Goal: Task Accomplishment & Management: Manage account settings

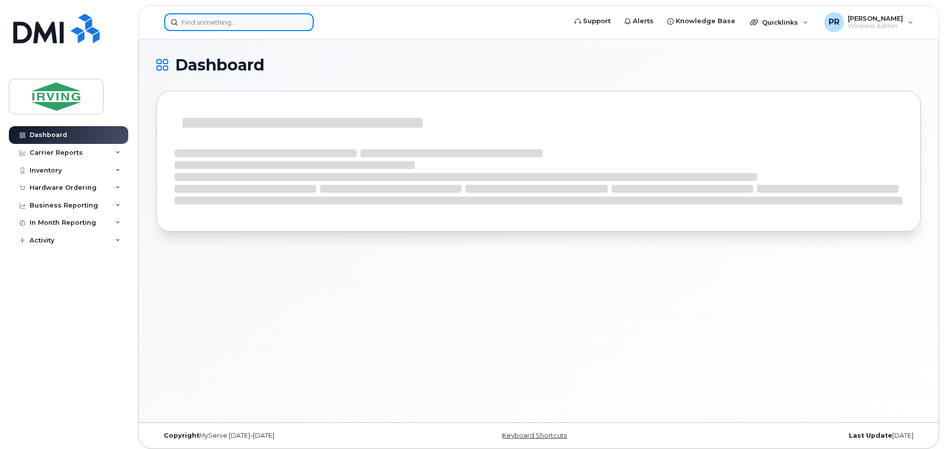
click at [204, 20] on input at bounding box center [238, 22] width 149 height 18
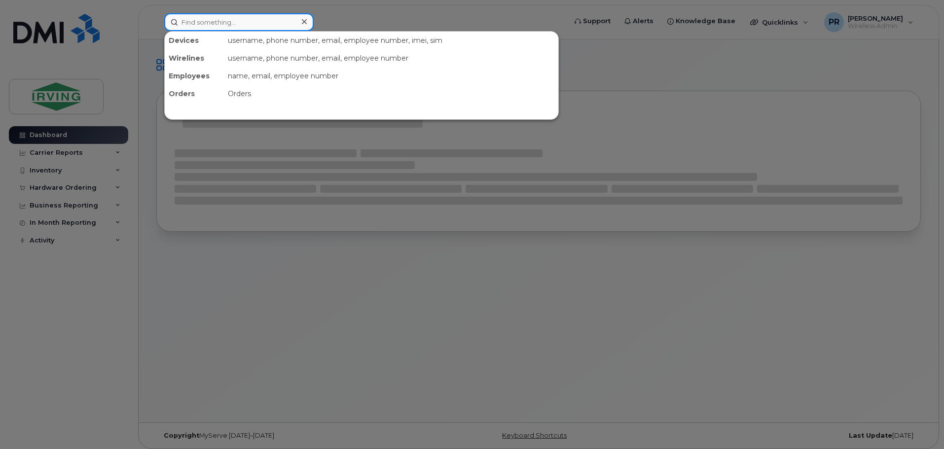
paste input "506-381-6802"
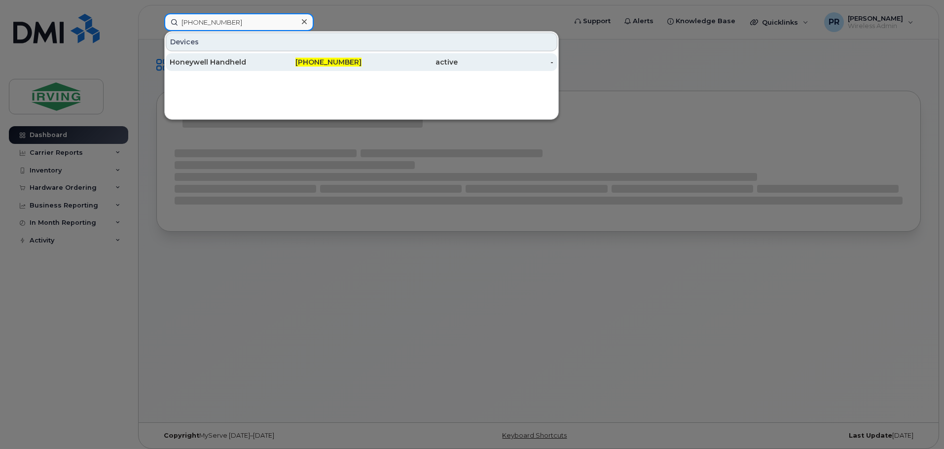
type input "506-381-6802"
click at [241, 62] on div "Honeywell Handheld" at bounding box center [218, 62] width 96 height 10
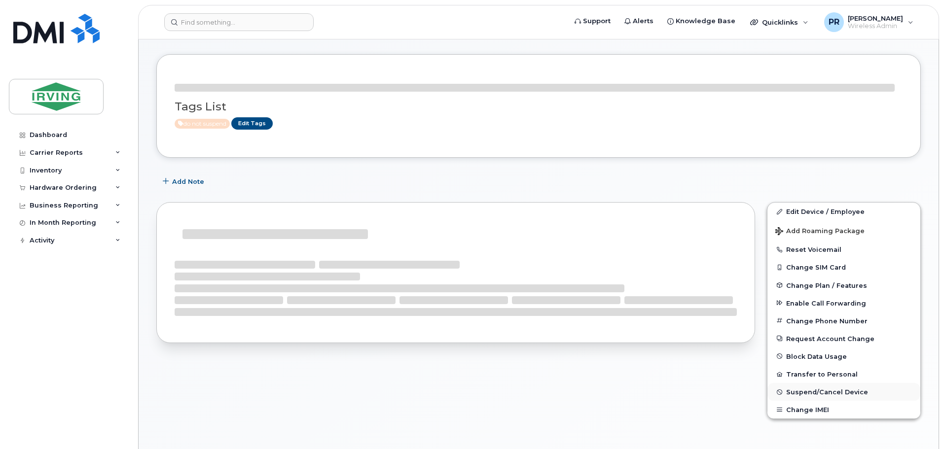
scroll to position [49, 0]
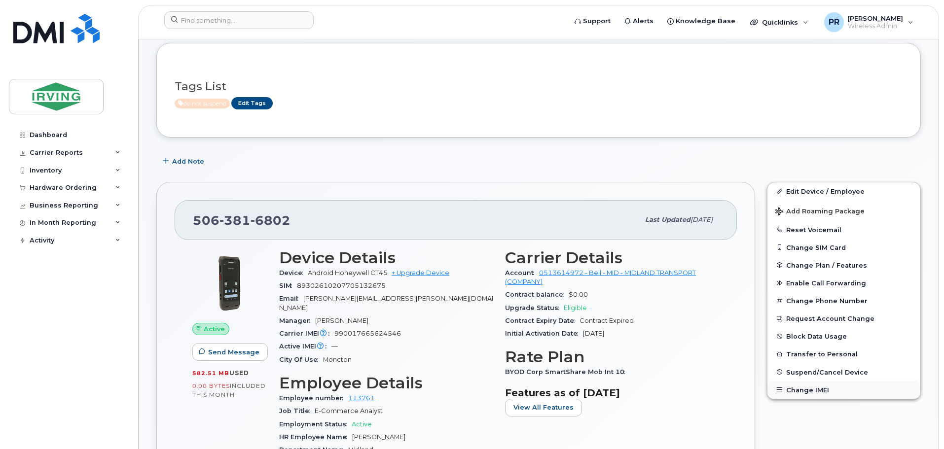
click at [809, 391] on button "Change IMEI" at bounding box center [843, 390] width 153 height 18
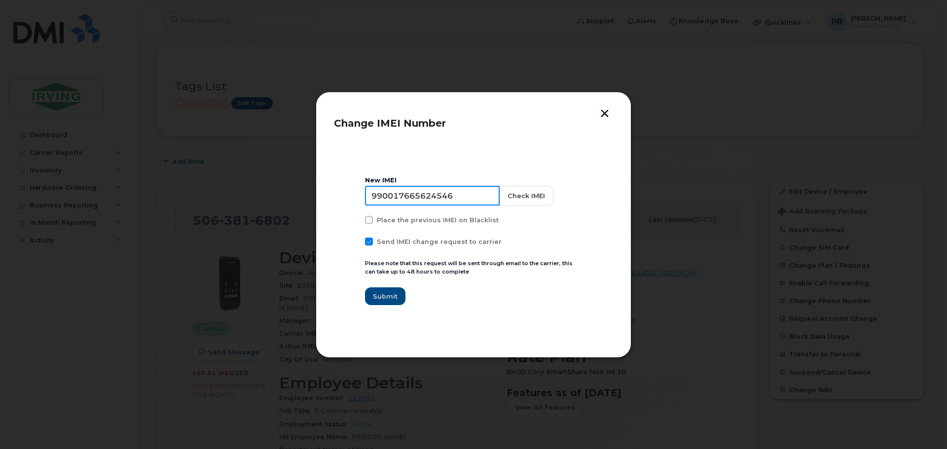
drag, startPoint x: 456, startPoint y: 198, endPoint x: 327, endPoint y: 200, distance: 129.2
click at [323, 200] on div "Change IMEI Number New IMEI 990017665624546 Check IMEI Place the previous IMEI …" at bounding box center [474, 225] width 316 height 266
paste input "56084"
type input "990017665656084"
click at [518, 193] on button "Check IMEI" at bounding box center [525, 196] width 54 height 20
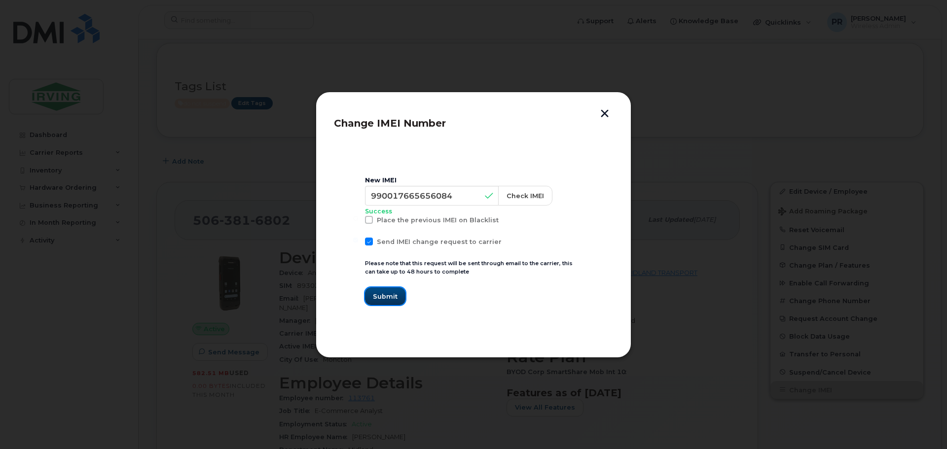
click at [389, 300] on span "Submit" at bounding box center [385, 296] width 25 height 9
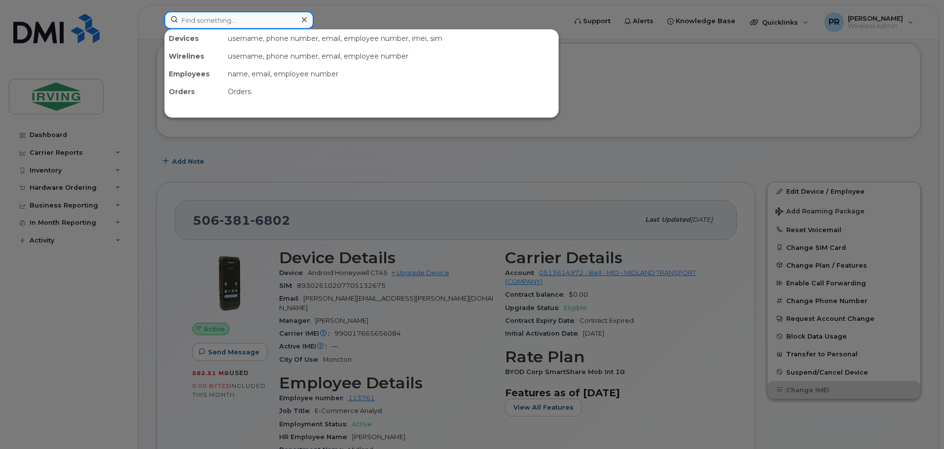
click at [259, 19] on input at bounding box center [238, 20] width 149 height 18
paste input "506-381-9341"
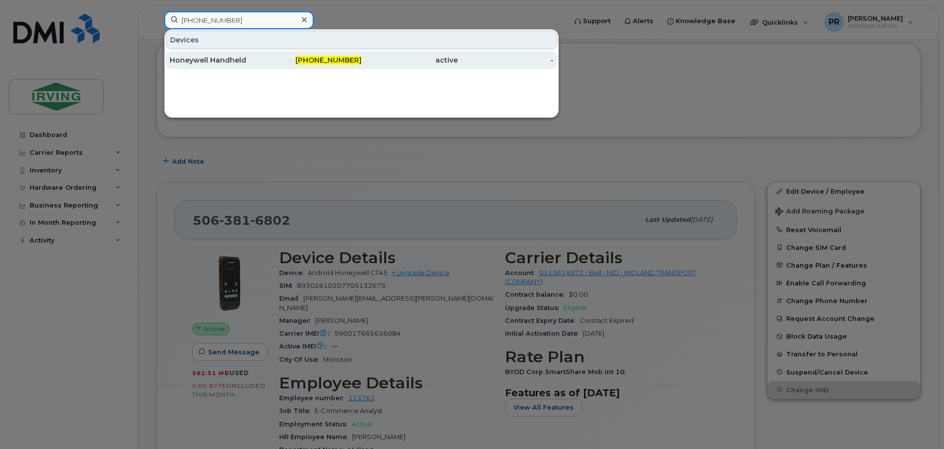
type input "506-381-9341"
drag, startPoint x: 240, startPoint y: 61, endPoint x: 286, endPoint y: 63, distance: 46.9
click at [240, 61] on div "Honeywell Handheld" at bounding box center [218, 60] width 96 height 10
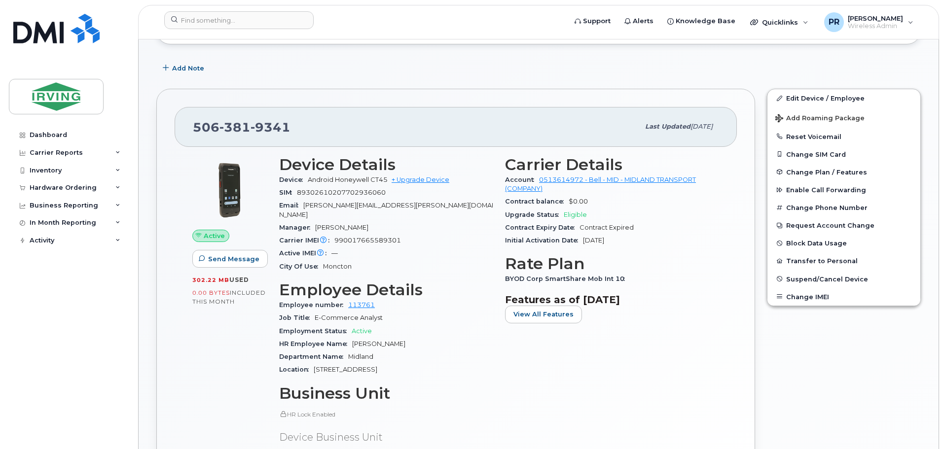
scroll to position [139, 0]
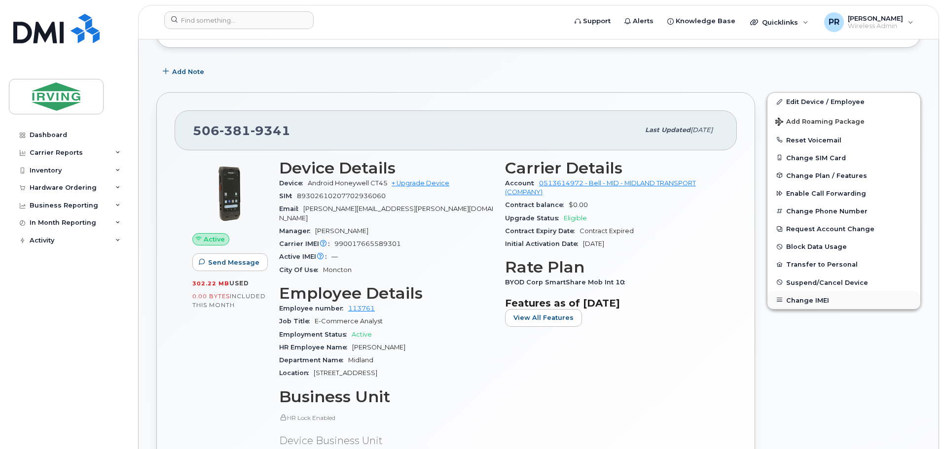
click at [801, 302] on button "Change IMEI" at bounding box center [843, 300] width 153 height 18
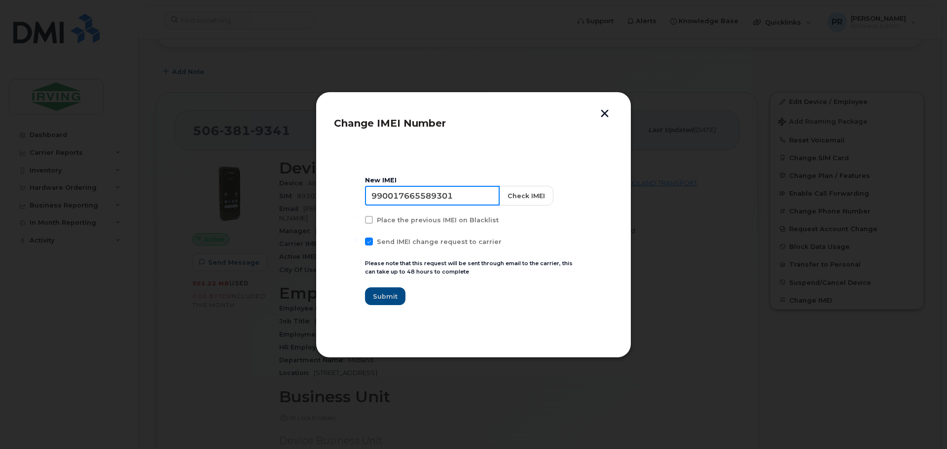
drag, startPoint x: 456, startPoint y: 197, endPoint x: 354, endPoint y: 198, distance: 102.1
click at [354, 198] on section "New IMEI [TECHNICAL_ID] Check IMEI Place the previous IMEI on Blacklist Send IM…" at bounding box center [473, 240] width 279 height 197
paste input "652786"
type input "990017665652786"
click at [505, 194] on button "Check IMEI" at bounding box center [525, 196] width 54 height 20
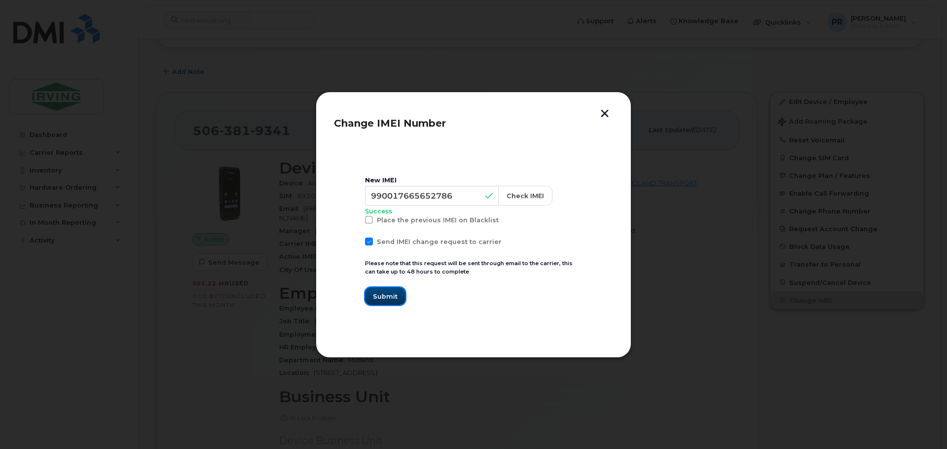
click at [391, 289] on button "Submit" at bounding box center [385, 296] width 40 height 18
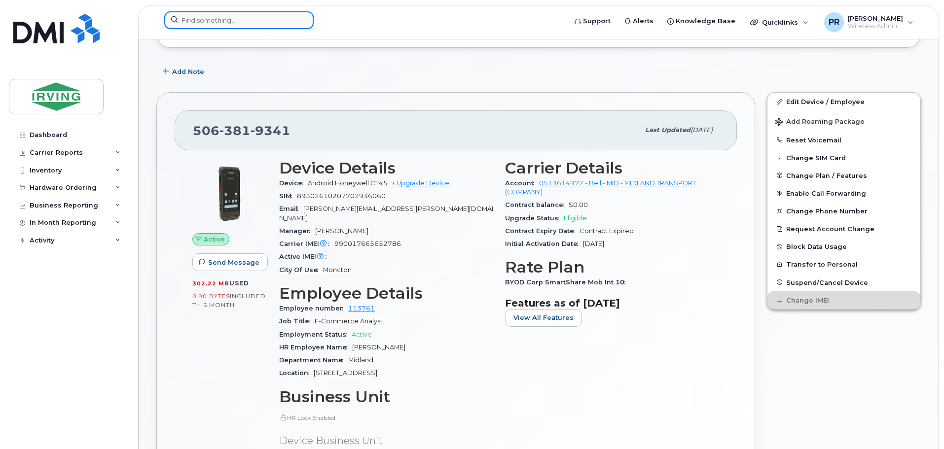
click at [226, 21] on input at bounding box center [238, 20] width 149 height 18
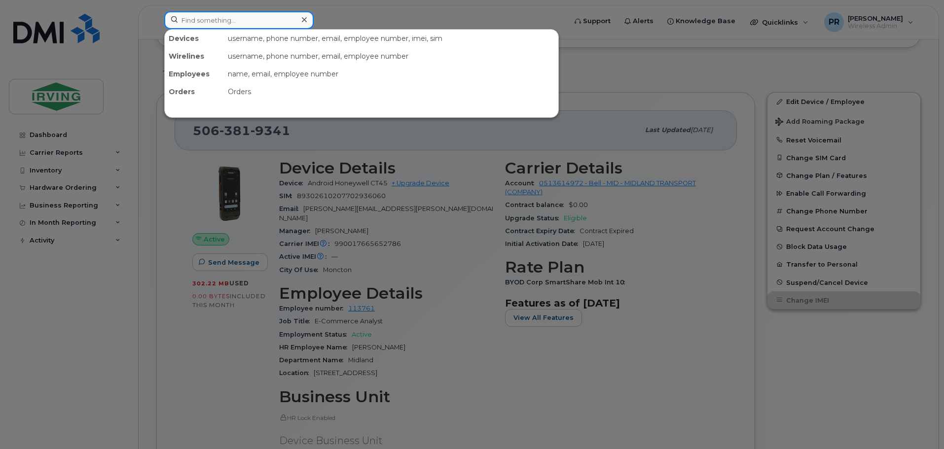
paste input "[PHONE_NUMBER]"
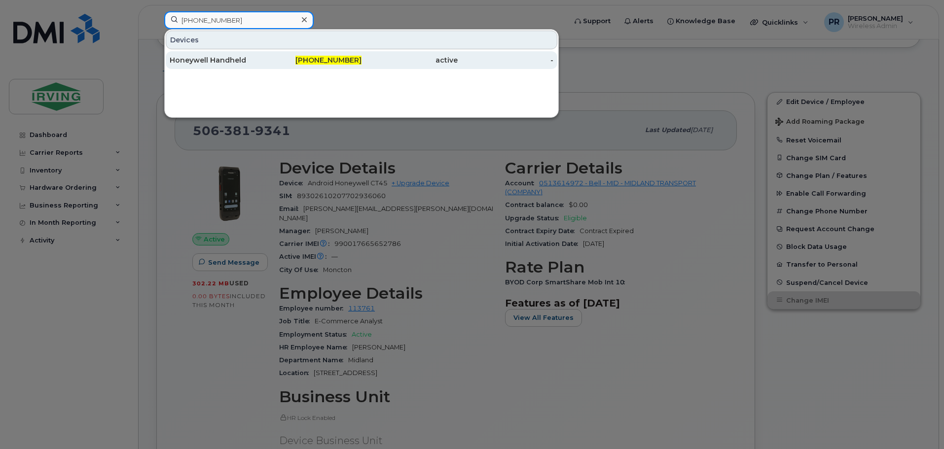
type input "[PHONE_NUMBER]"
drag, startPoint x: 214, startPoint y: 60, endPoint x: 221, endPoint y: 61, distance: 6.5
click at [214, 60] on div "Honeywell Handheld" at bounding box center [218, 60] width 96 height 10
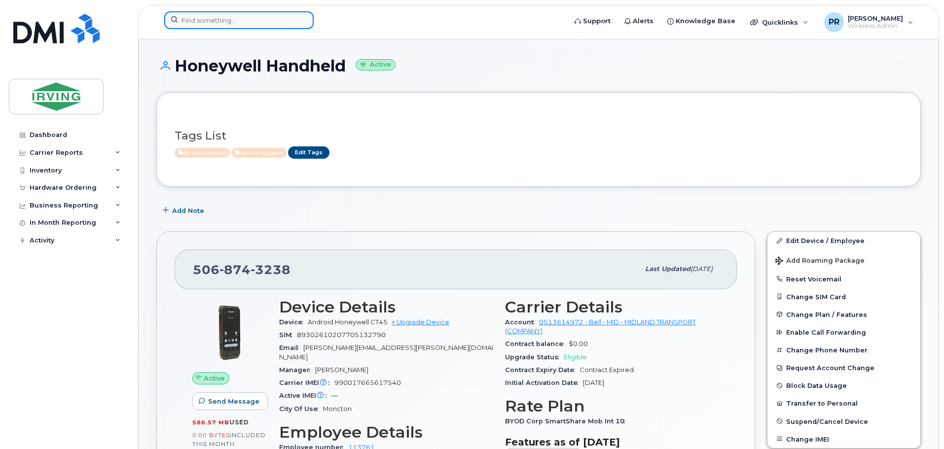
click at [221, 19] on input at bounding box center [238, 20] width 149 height 18
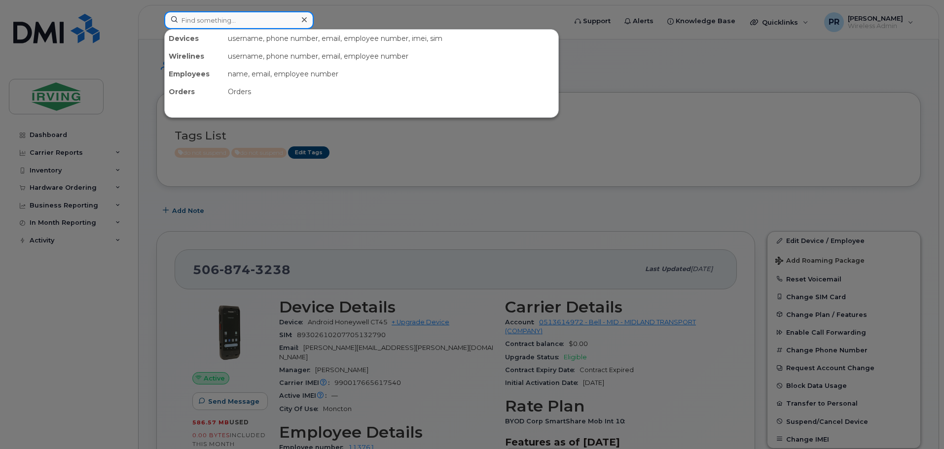
paste input "[PHONE_NUMBER]"
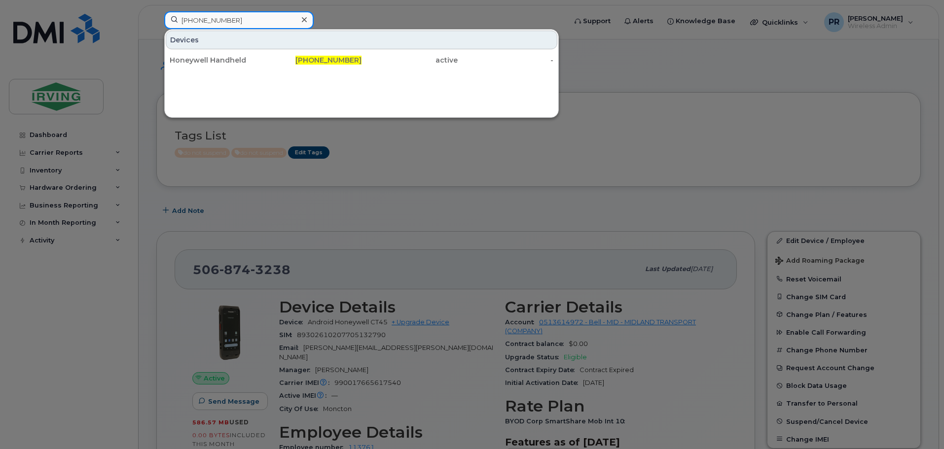
type input "[PHONE_NUMBER]"
click at [226, 57] on div "Honeywell Handheld" at bounding box center [218, 60] width 96 height 10
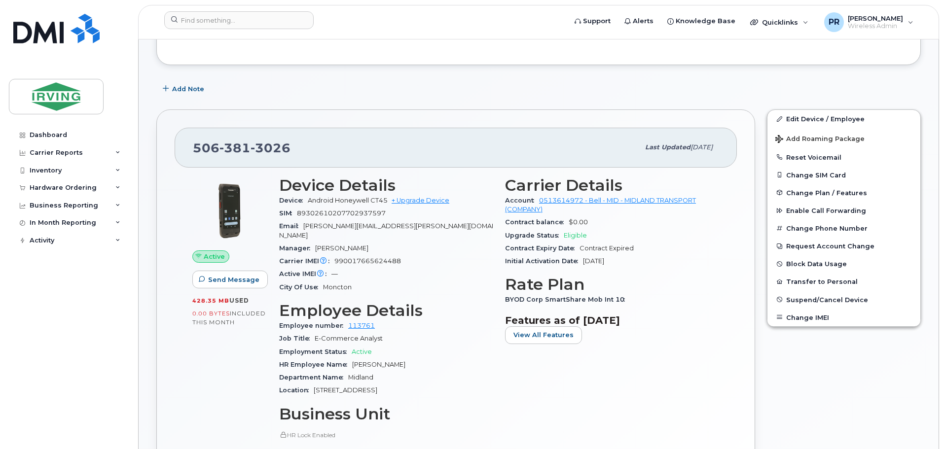
scroll to position [148, 0]
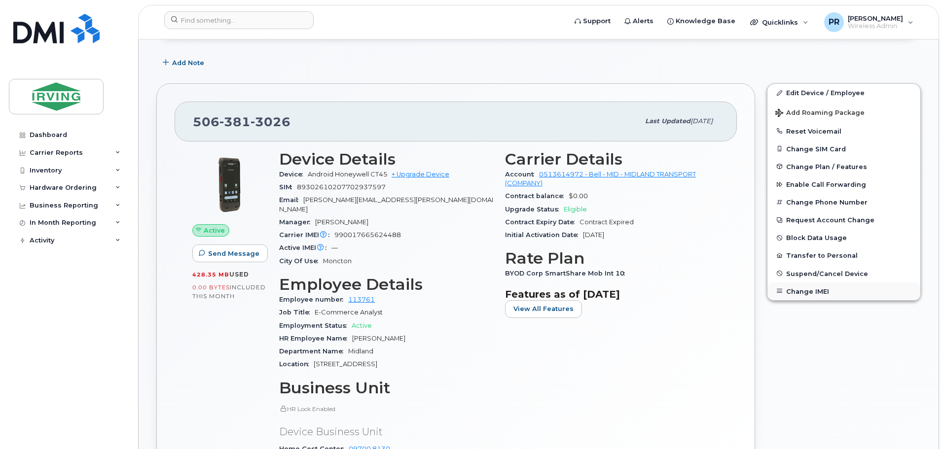
click at [807, 293] on button "Change IMEI" at bounding box center [843, 291] width 153 height 18
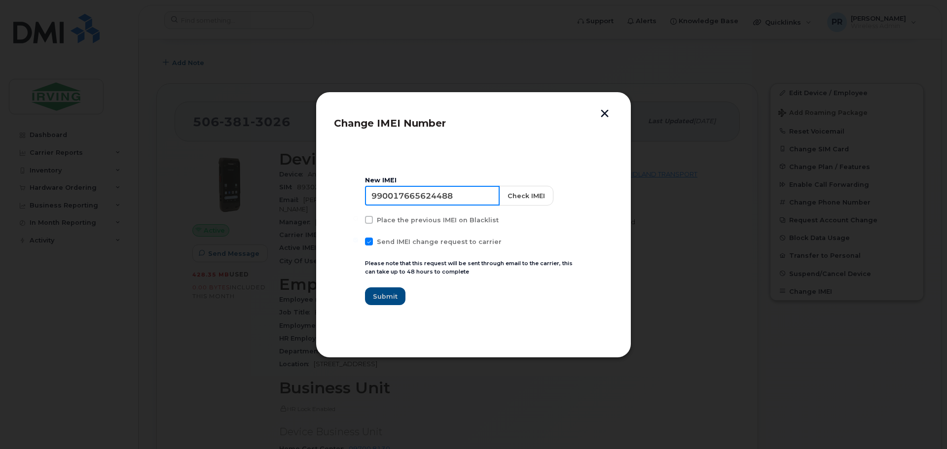
drag, startPoint x: 462, startPoint y: 196, endPoint x: 259, endPoint y: 198, distance: 203.1
click at [259, 198] on div "Change IMEI Number New IMEI [TECHNICAL_ID] Check IMEI Place the previous IMEI o…" at bounding box center [473, 224] width 947 height 449
paste input "52984"
type input "990017665652984"
click at [509, 195] on button "Check IMEI" at bounding box center [525, 196] width 54 height 20
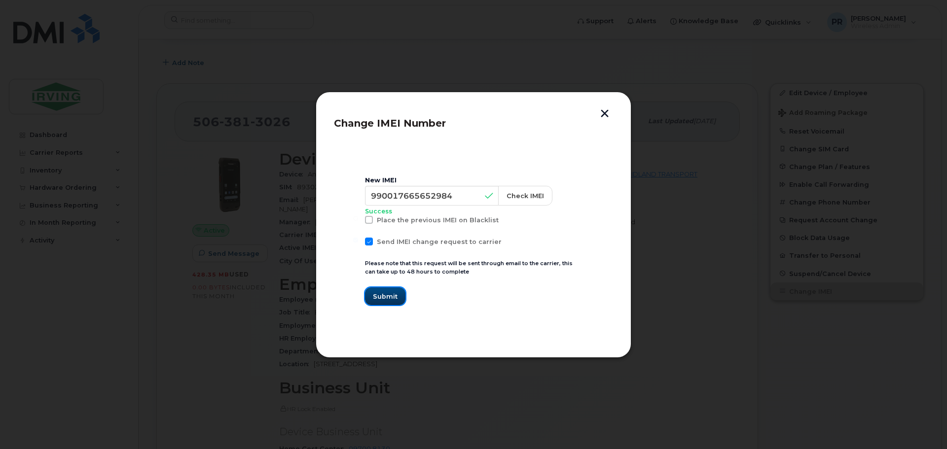
click at [380, 296] on span "Submit" at bounding box center [385, 296] width 25 height 9
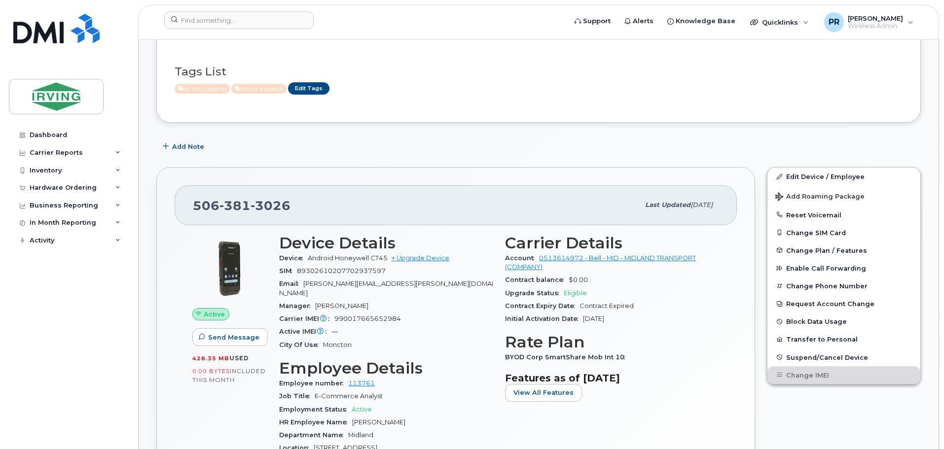
scroll to position [232, 0]
